Goal: Task Accomplishment & Management: Use online tool/utility

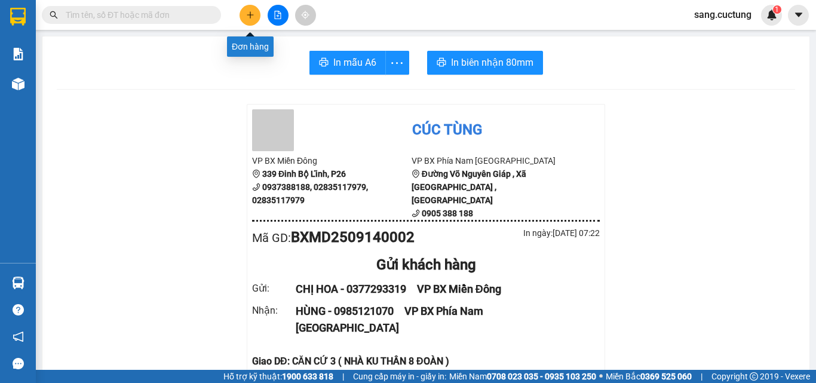
scroll to position [119, 0]
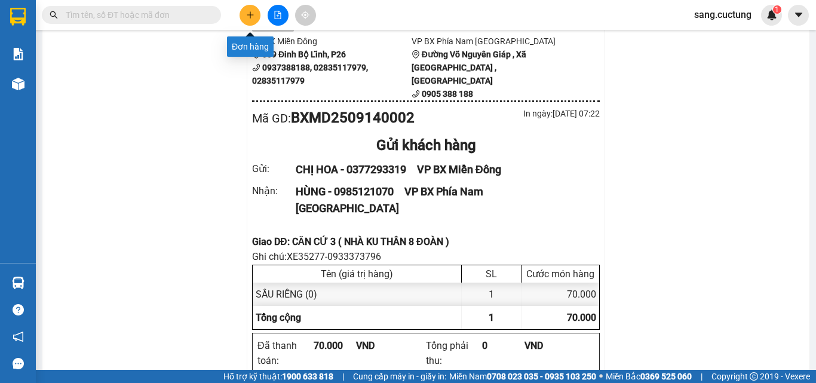
click at [251, 13] on icon "plus" at bounding box center [250, 15] width 8 height 8
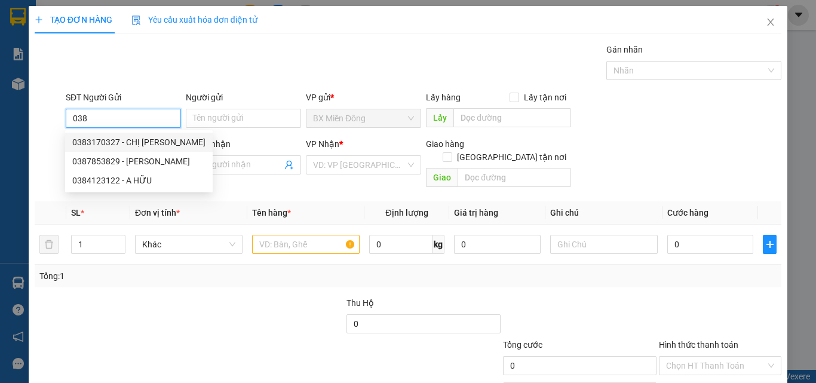
click at [139, 142] on div "0383170327 - CHỊ [PERSON_NAME]" at bounding box center [138, 142] width 133 height 13
type input "0383170327"
type input "CHỊ [PERSON_NAME]"
type input "0919859577"
type input "PHƯỚC"
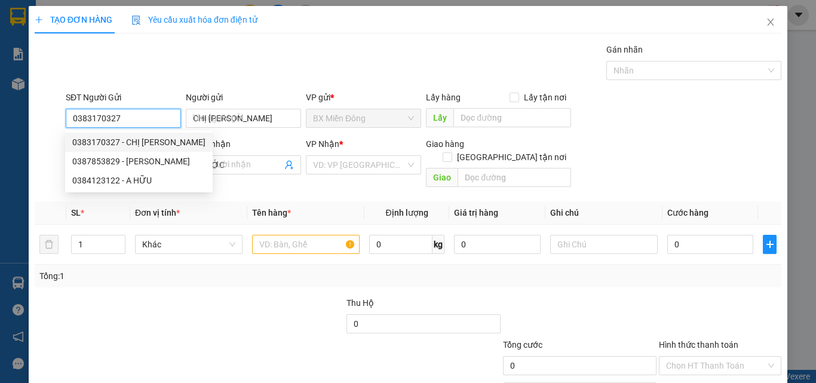
type input "120.000"
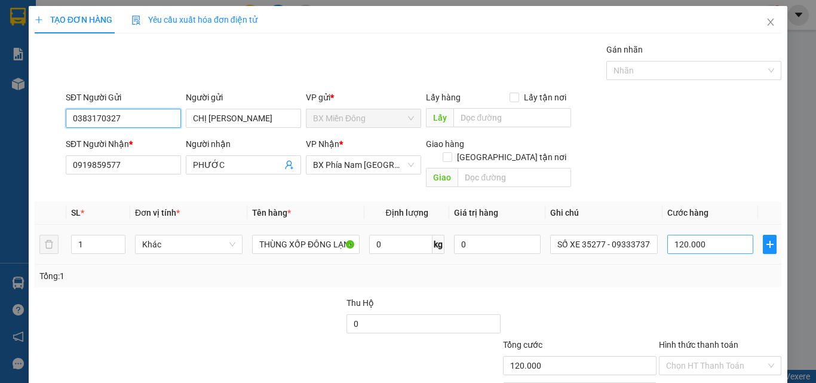
type input "0383170327"
click at [698, 235] on input "120.000" at bounding box center [710, 244] width 86 height 19
type input "1"
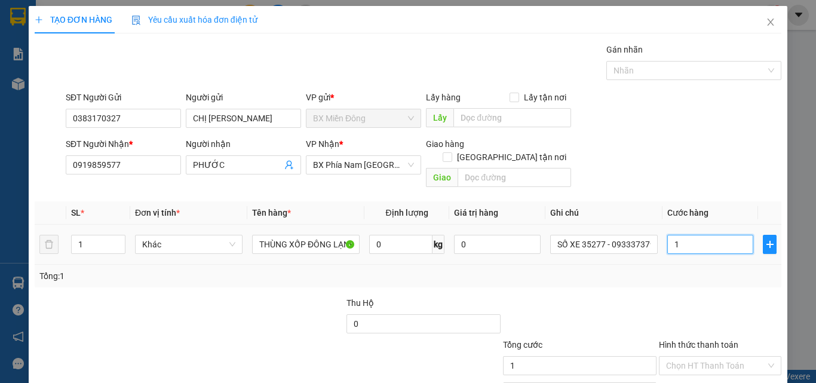
type input "15"
type input "150"
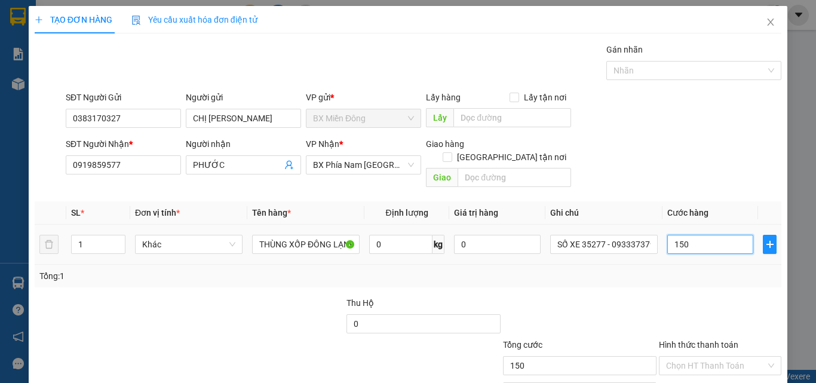
type input "1.500"
type input "15.000"
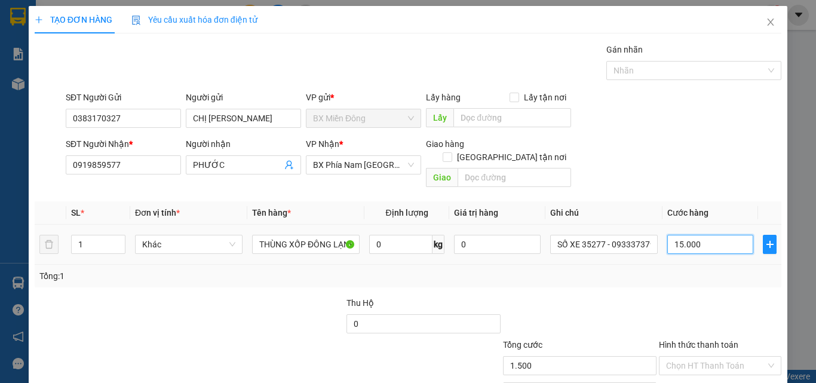
type input "15.000"
type input "150.000"
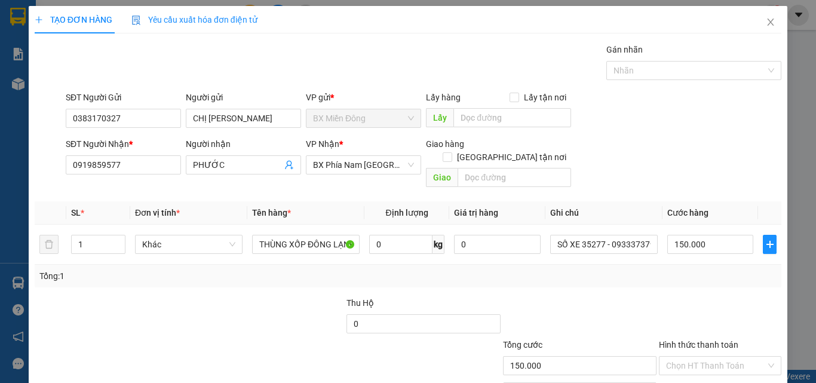
click at [662, 269] on div "Tổng: 1" at bounding box center [407, 275] width 737 height 13
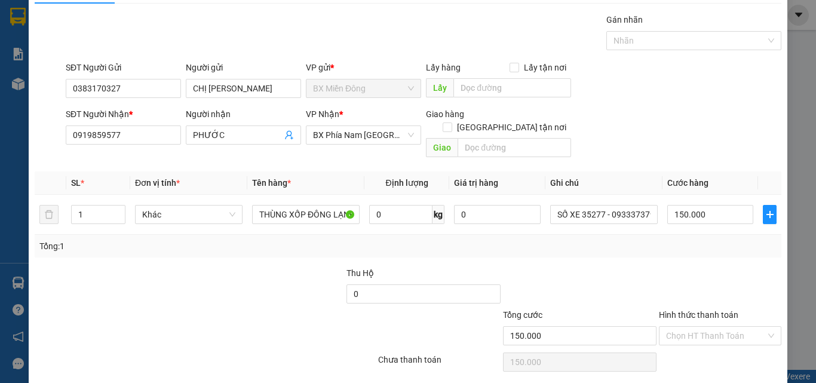
scroll to position [59, 0]
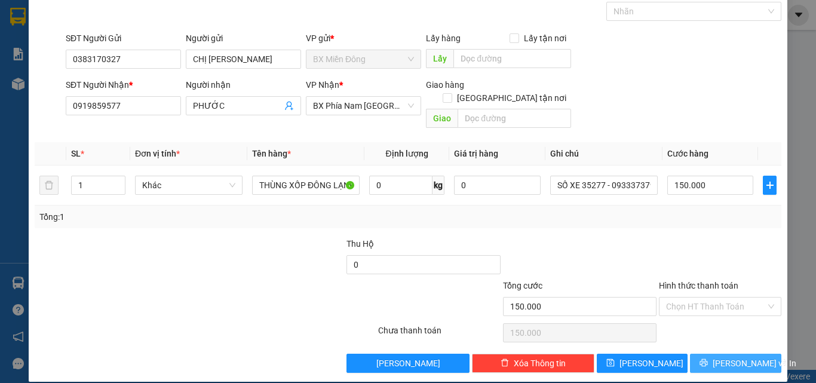
click at [706, 353] on button "[PERSON_NAME] và In" at bounding box center [735, 362] width 91 height 19
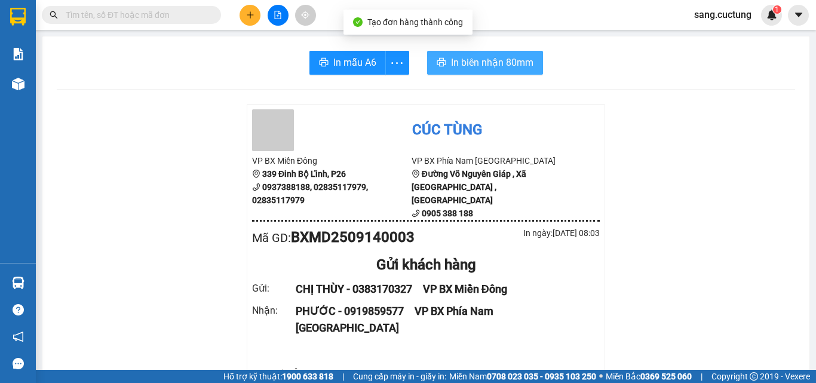
click at [496, 59] on span "In biên nhận 80mm" at bounding box center [492, 62] width 82 height 15
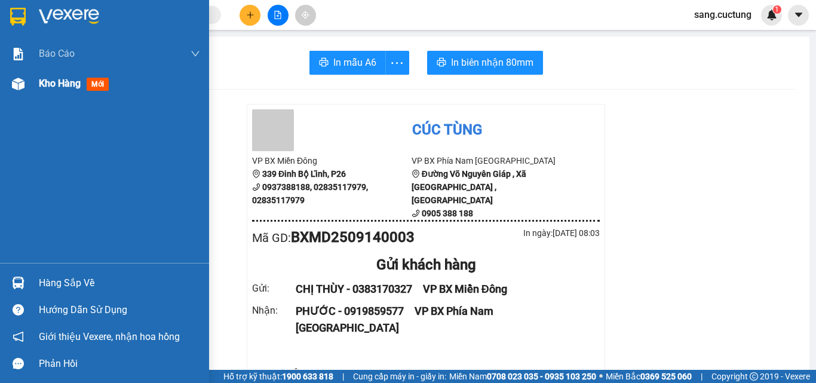
click at [45, 85] on span "Kho hàng" at bounding box center [60, 83] width 42 height 11
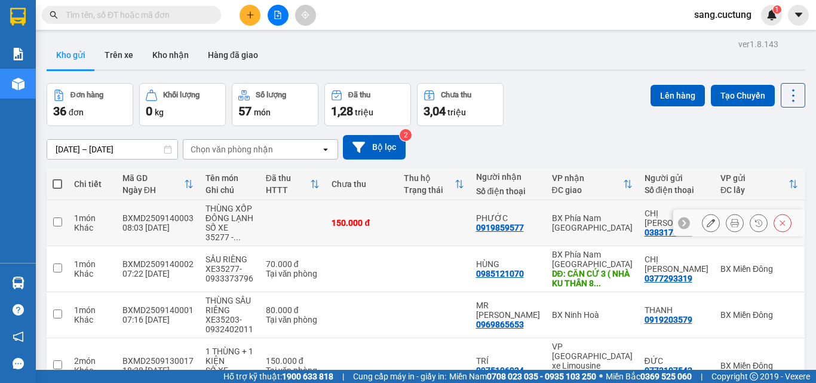
click at [57, 221] on input "checkbox" at bounding box center [57, 221] width 9 height 9
checkbox input "true"
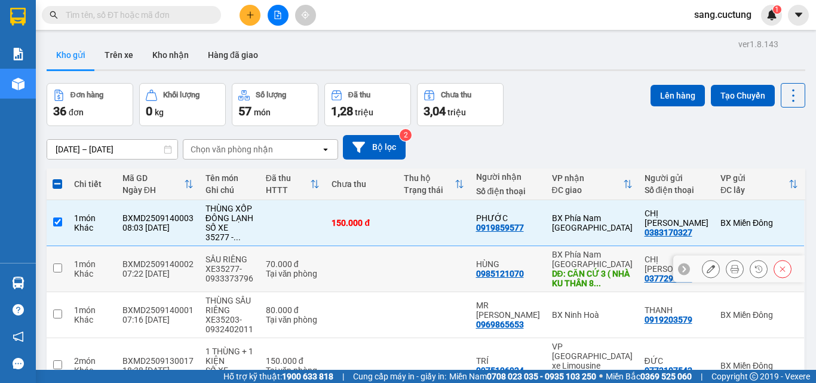
click at [57, 264] on input "checkbox" at bounding box center [57, 267] width 9 height 9
checkbox input "true"
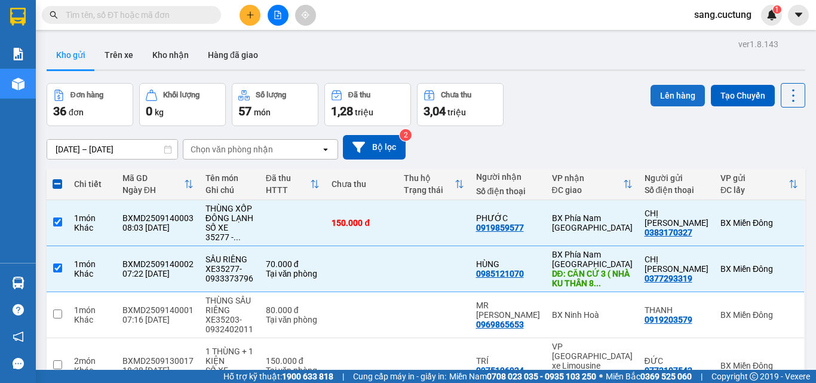
click at [659, 93] on button "Lên hàng" at bounding box center [677, 95] width 54 height 21
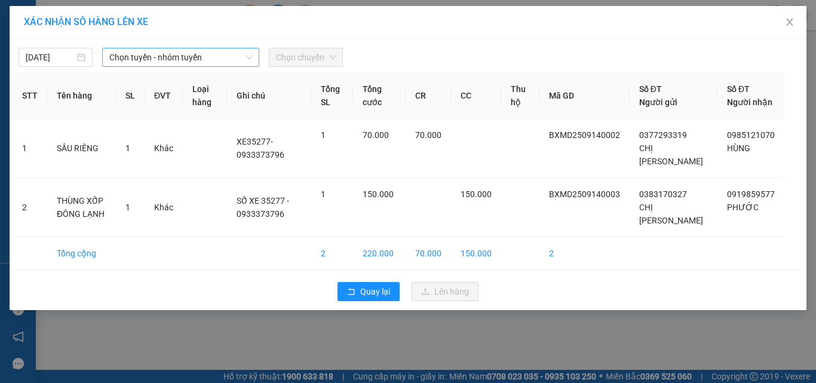
click at [182, 58] on span "Chọn tuyến - nhóm tuyến" at bounding box center [180, 57] width 143 height 18
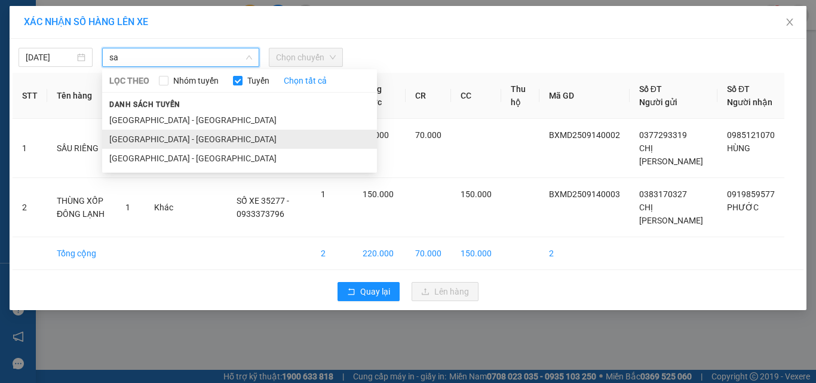
type input "sa"
click at [190, 136] on li "[GEOGRAPHIC_DATA] - [GEOGRAPHIC_DATA]" at bounding box center [239, 139] width 275 height 19
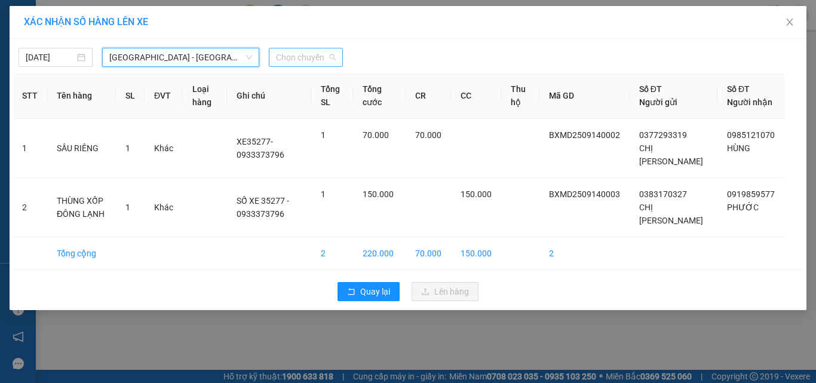
click at [311, 61] on span "Chọn chuyến" at bounding box center [306, 57] width 60 height 18
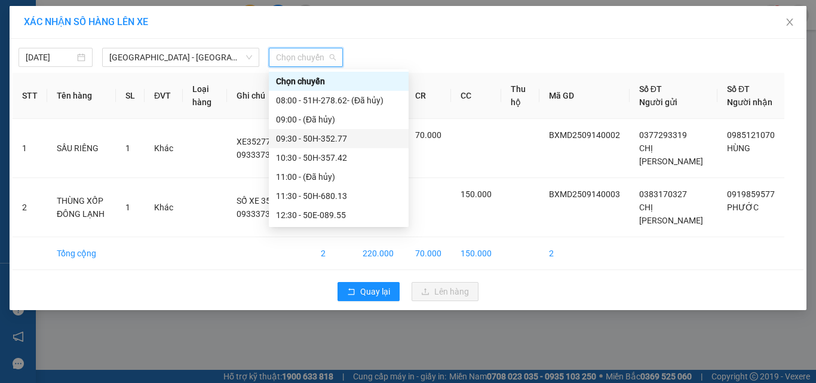
click at [315, 140] on div "09:30 - 50H-352.77" at bounding box center [338, 138] width 125 height 13
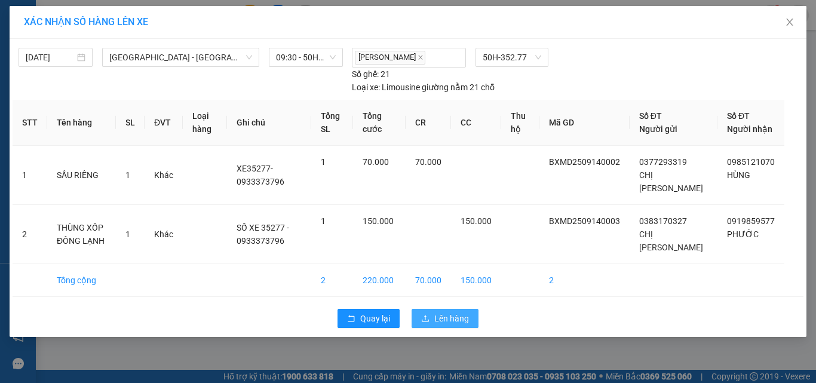
click at [430, 309] on button "Lên hàng" at bounding box center [444, 318] width 67 height 19
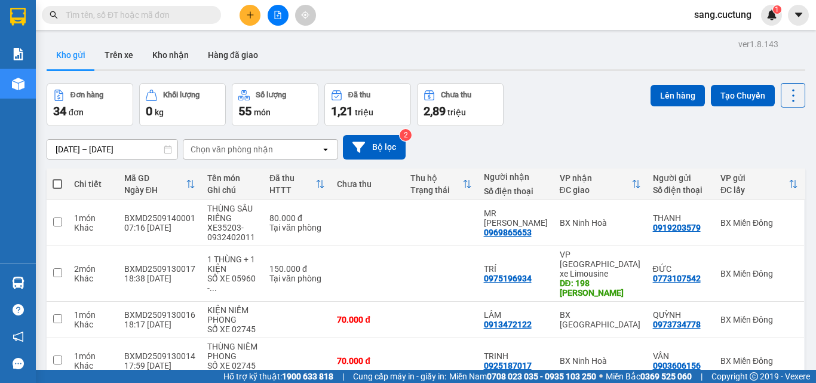
click at [128, 147] on input "[DATE] – [DATE]" at bounding box center [112, 149] width 130 height 19
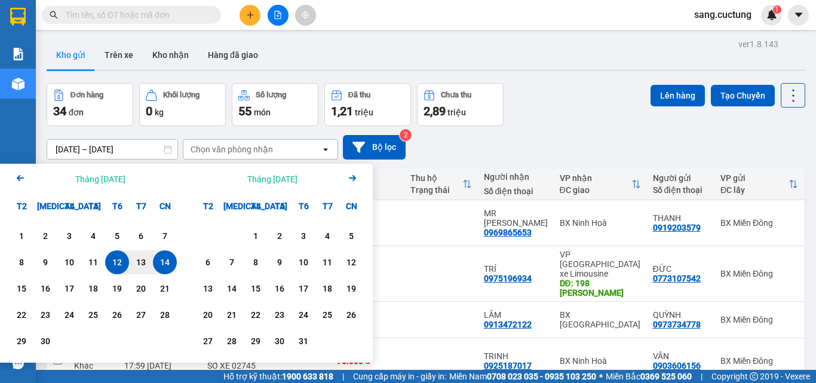
click at [161, 266] on div "14" at bounding box center [164, 262] width 17 height 14
type input "[DATE] – [DATE]"
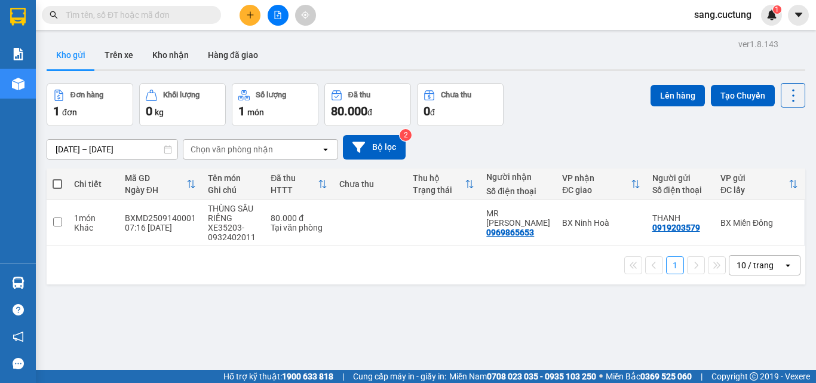
click at [80, 104] on div "1 đơn" at bounding box center [89, 111] width 73 height 17
click at [60, 97] on icon at bounding box center [58, 95] width 8 height 11
click at [67, 51] on button "Kho gửi" at bounding box center [71, 55] width 48 height 29
click at [121, 54] on button "Trên xe" at bounding box center [119, 55] width 48 height 29
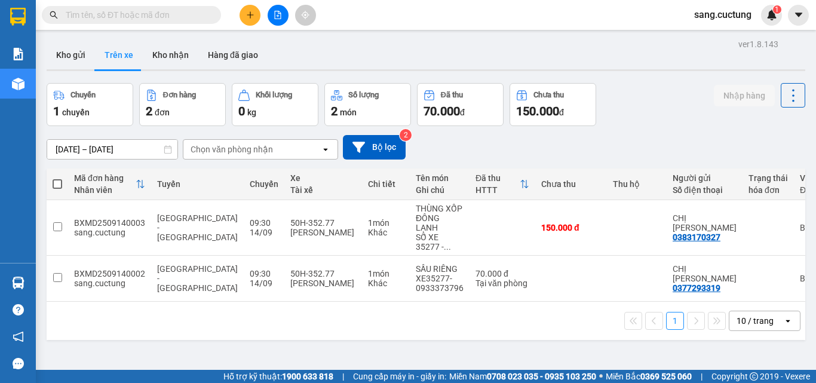
click at [55, 183] on span at bounding box center [58, 184] width 10 height 10
click at [57, 178] on input "checkbox" at bounding box center [57, 178] width 0 height 0
checkbox input "true"
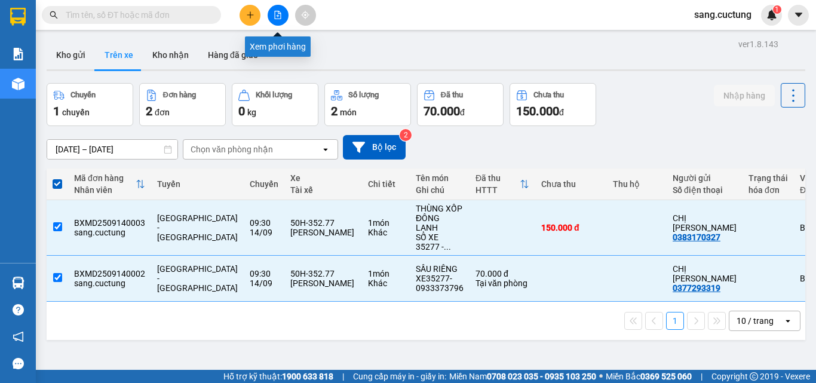
click at [279, 11] on icon "file-add" at bounding box center [277, 15] width 8 height 8
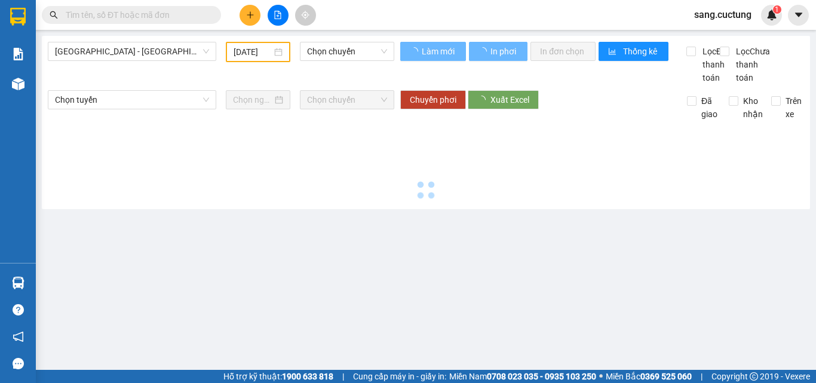
type input "[DATE]"
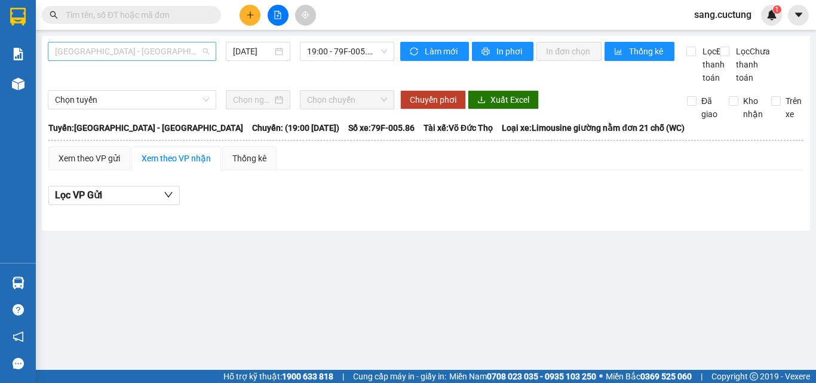
click at [144, 55] on span "[GEOGRAPHIC_DATA] - [GEOGRAPHIC_DATA]" at bounding box center [132, 51] width 154 height 18
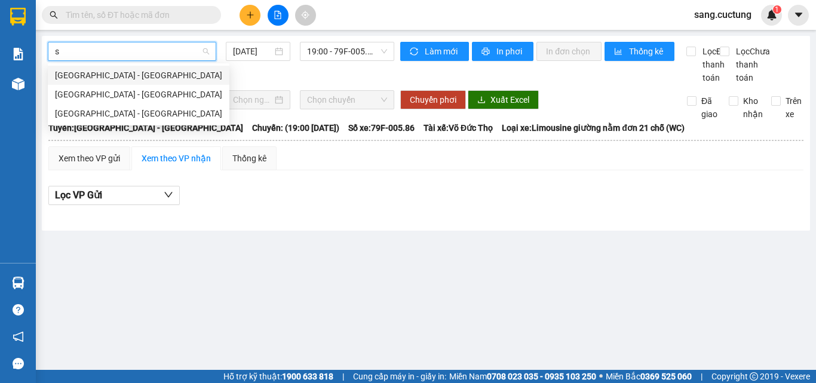
type input "sa"
click at [106, 94] on div "[GEOGRAPHIC_DATA] - [GEOGRAPHIC_DATA]" at bounding box center [138, 94] width 167 height 13
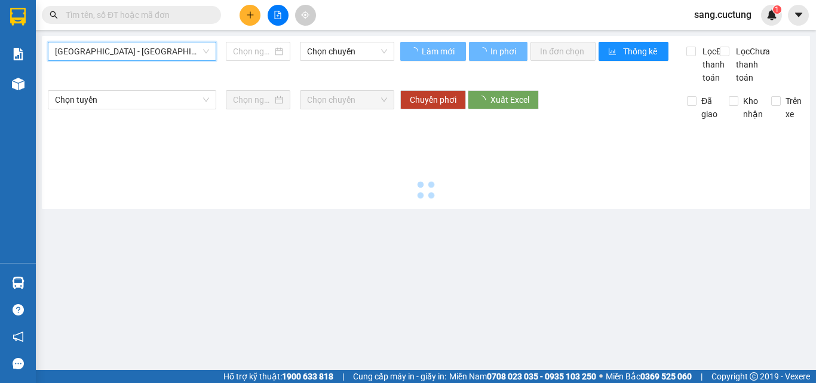
type input "[DATE]"
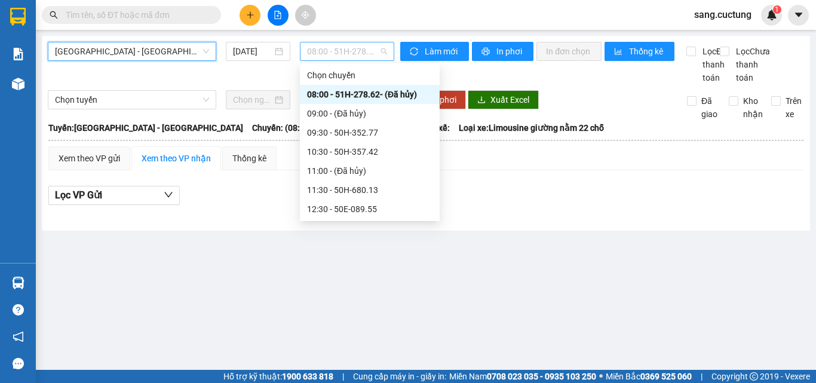
click at [314, 52] on span "08:00 - 51H-278.62 - (Đã hủy)" at bounding box center [347, 51] width 80 height 18
click at [342, 134] on div "09:30 - 50H-352.77" at bounding box center [369, 132] width 125 height 13
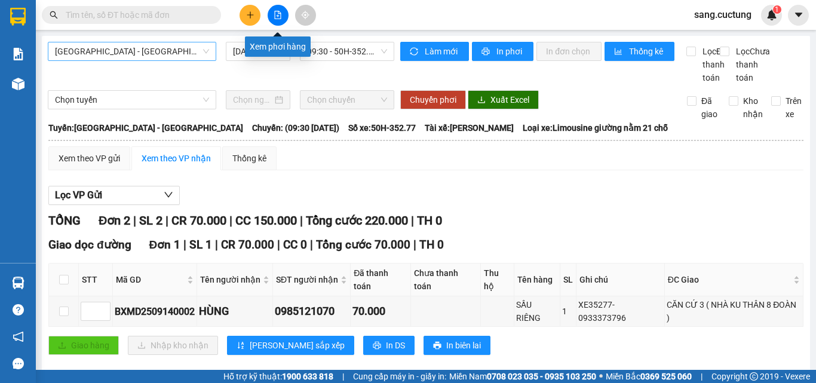
click at [274, 16] on icon "file-add" at bounding box center [277, 15] width 8 height 8
click at [62, 275] on input "checkbox" at bounding box center [64, 280] width 10 height 10
checkbox input "true"
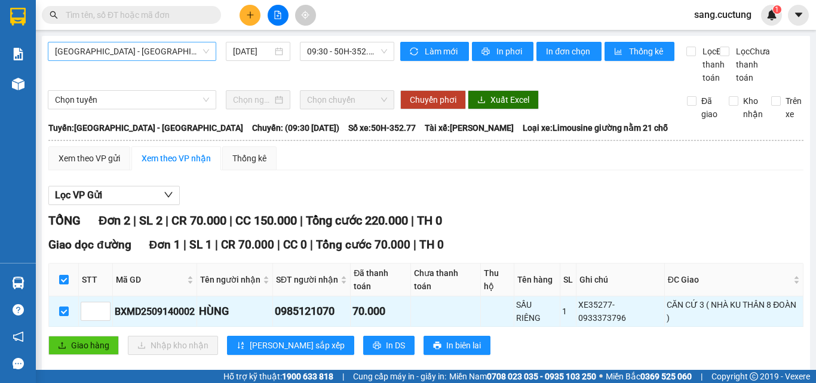
checkbox input "true"
click at [386, 339] on span "In DS" at bounding box center [395, 345] width 19 height 13
click at [63, 275] on input "checkbox" at bounding box center [64, 280] width 10 height 10
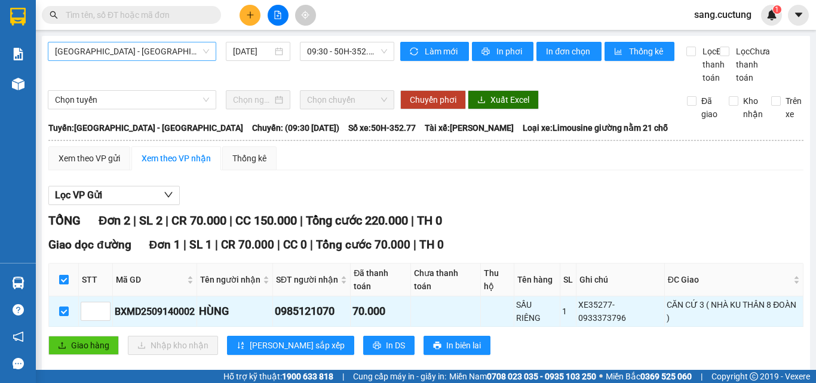
checkbox input "false"
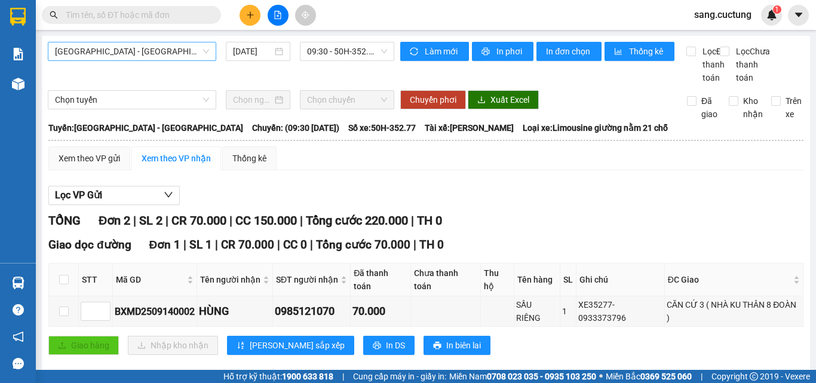
checkbox input "false"
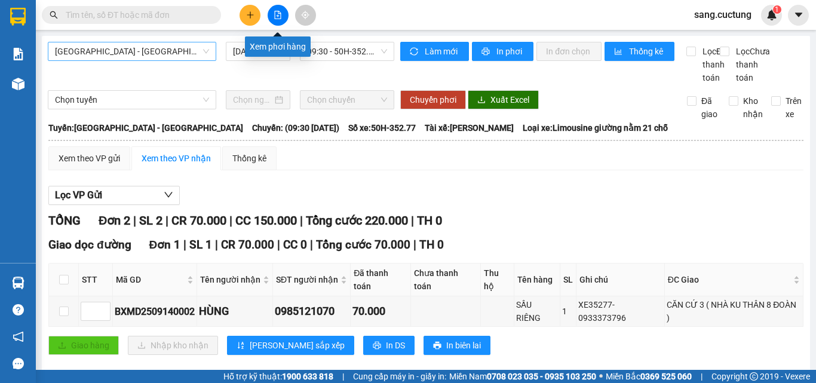
click at [277, 21] on button at bounding box center [277, 15] width 21 height 21
click at [277, 18] on icon "file-add" at bounding box center [277, 15] width 8 height 8
click at [503, 51] on span "In phơi" at bounding box center [509, 51] width 27 height 13
click at [489, 51] on button "In phơi" at bounding box center [503, 51] width 62 height 19
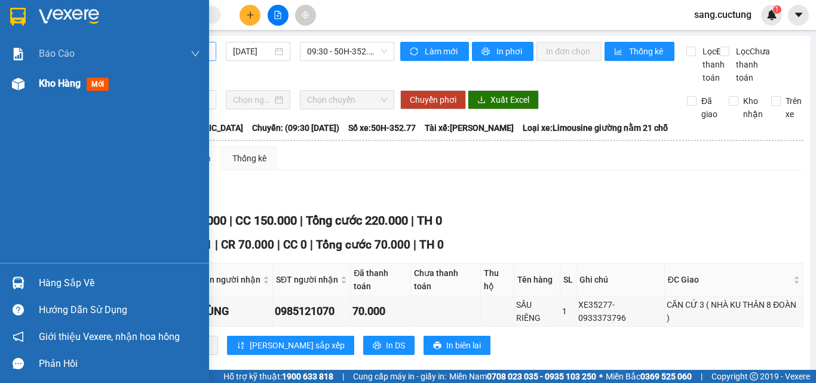
click at [93, 87] on span "mới" at bounding box center [98, 84] width 22 height 13
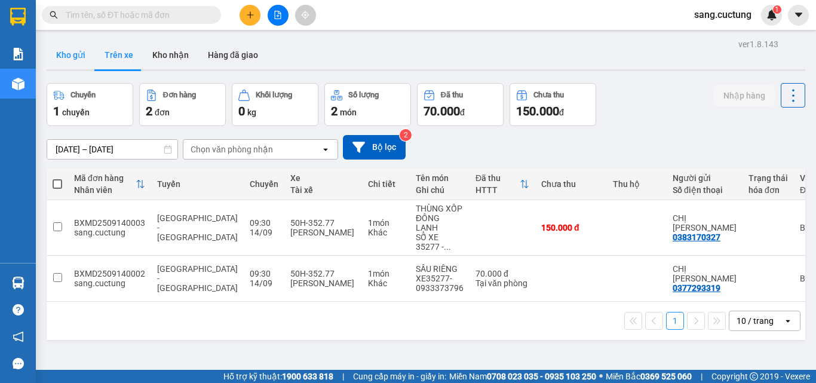
click at [64, 51] on button "Kho gửi" at bounding box center [71, 55] width 48 height 29
